Goal: Task Accomplishment & Management: Use online tool/utility

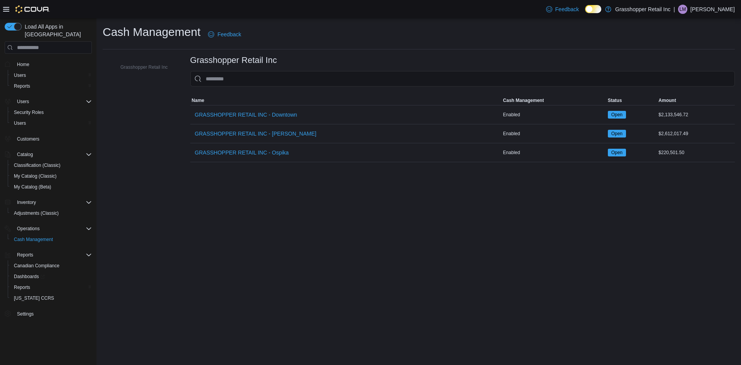
click at [33, 59] on span "Home" at bounding box center [53, 64] width 78 height 10
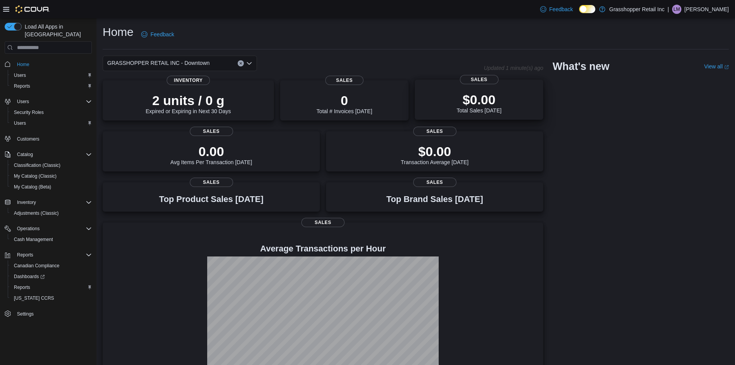
click at [464, 100] on p "$0.00" at bounding box center [478, 99] width 45 height 15
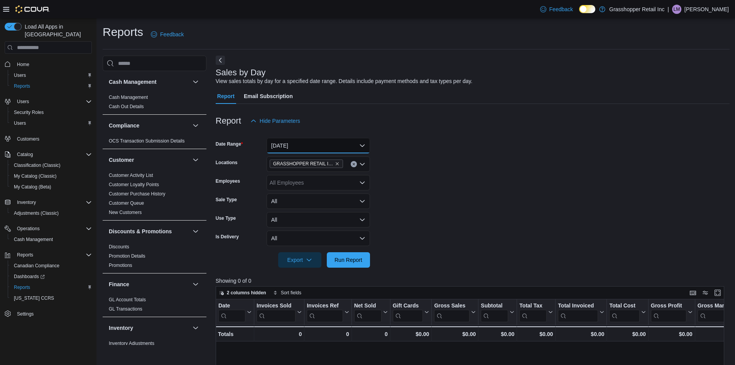
click at [292, 144] on button "Today" at bounding box center [318, 145] width 103 height 15
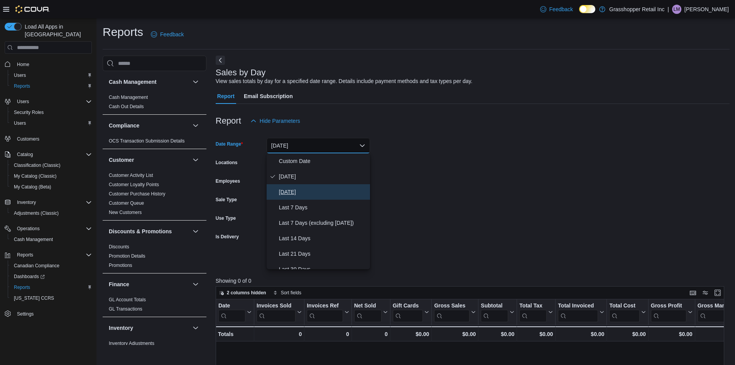
click at [298, 189] on span "Yesterday" at bounding box center [323, 191] width 88 height 9
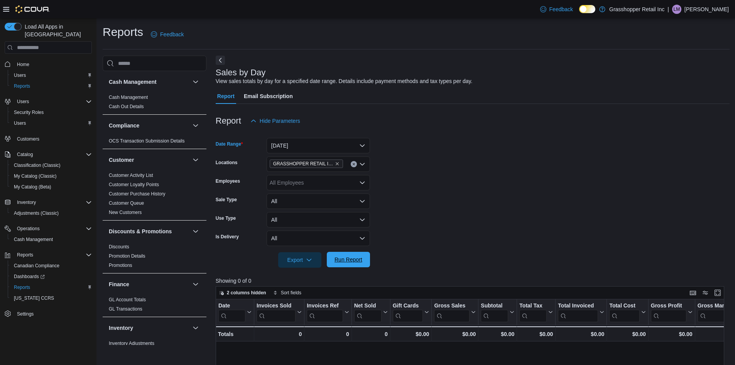
click at [354, 258] on span "Run Report" at bounding box center [348, 259] width 28 height 8
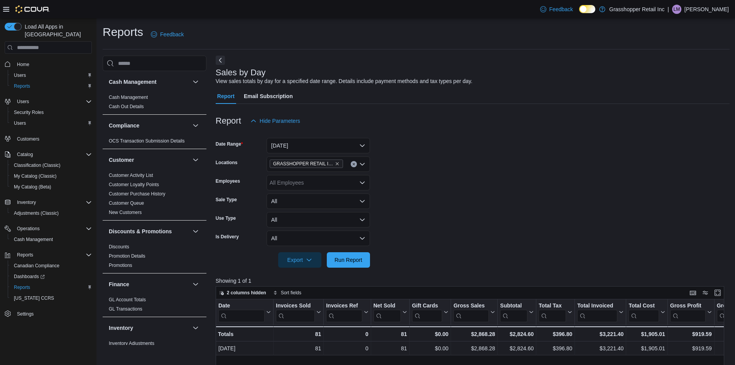
click at [354, 164] on icon "Clear input" at bounding box center [354, 164] width 2 height 2
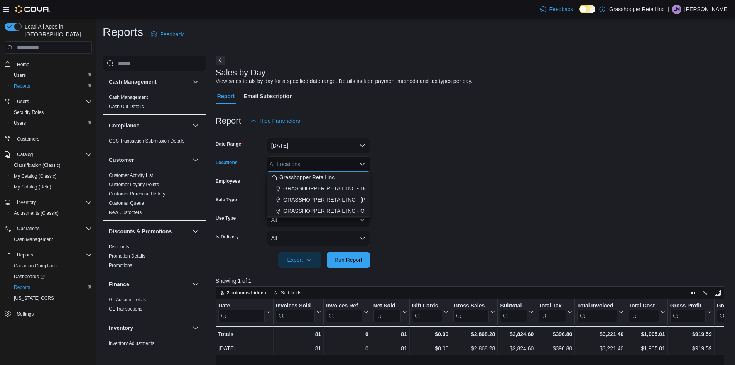
click at [332, 177] on span "Grasshopper Retail Inc" at bounding box center [306, 177] width 55 height 8
click at [400, 164] on form "Date Range Yesterday Locations Grasshopper Retail Inc Combo box. Selected. Gras…" at bounding box center [473, 197] width 514 height 139
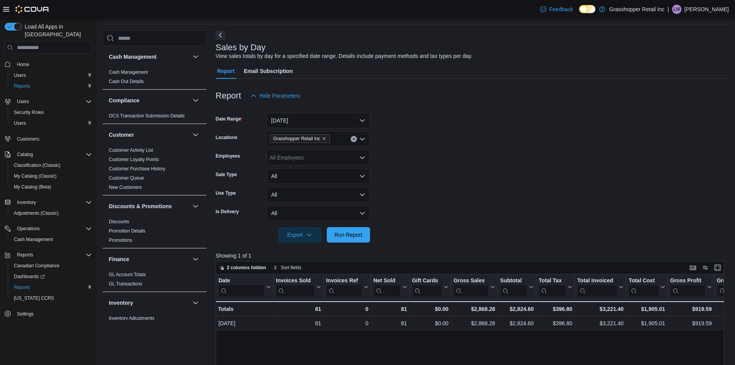
scroll to position [39, 0]
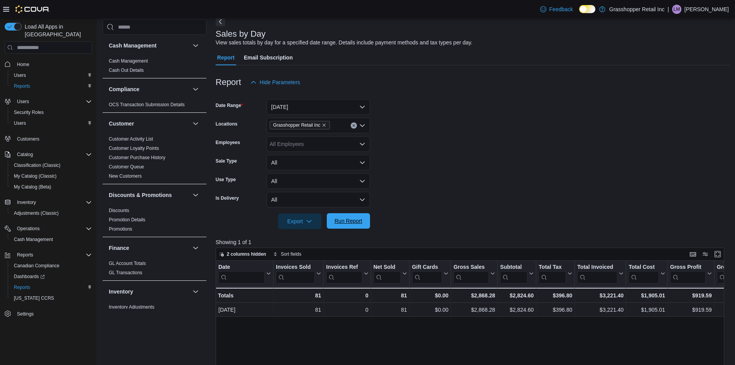
click at [346, 220] on span "Run Report" at bounding box center [348, 221] width 28 height 8
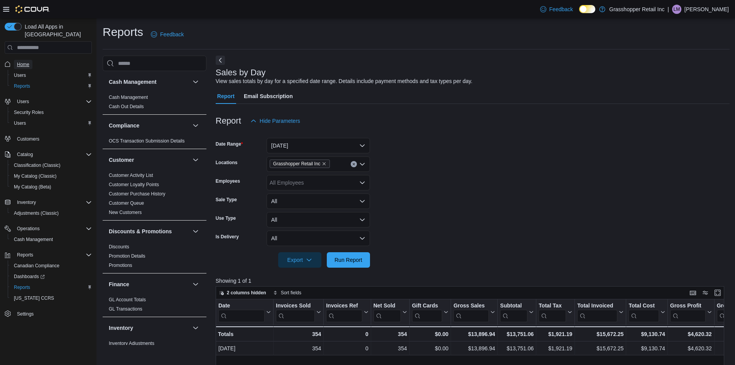
click at [27, 61] on span "Home" at bounding box center [23, 64] width 12 height 6
